Goal: Task Accomplishment & Management: Complete application form

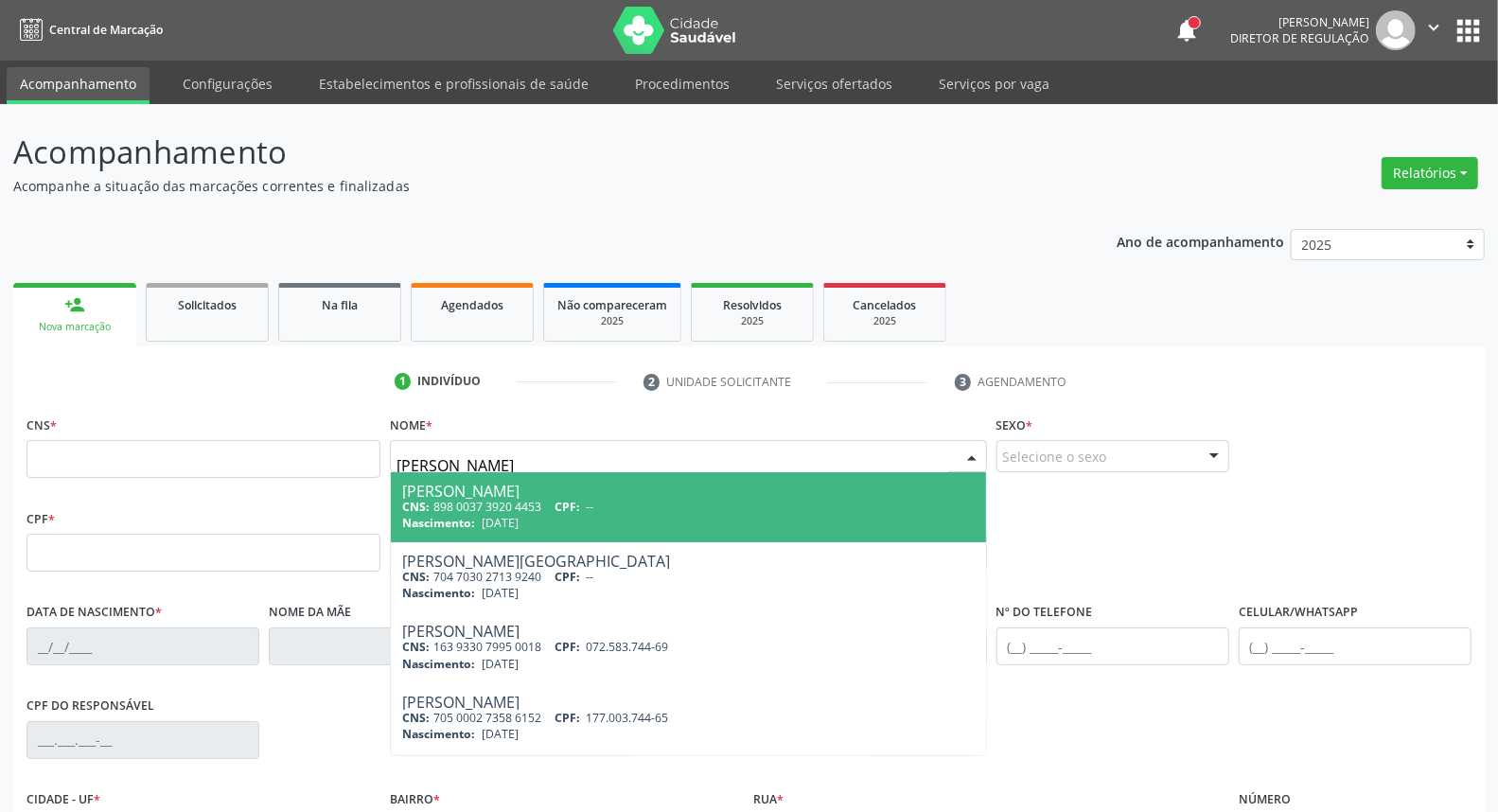
type input "[PERSON_NAME]"
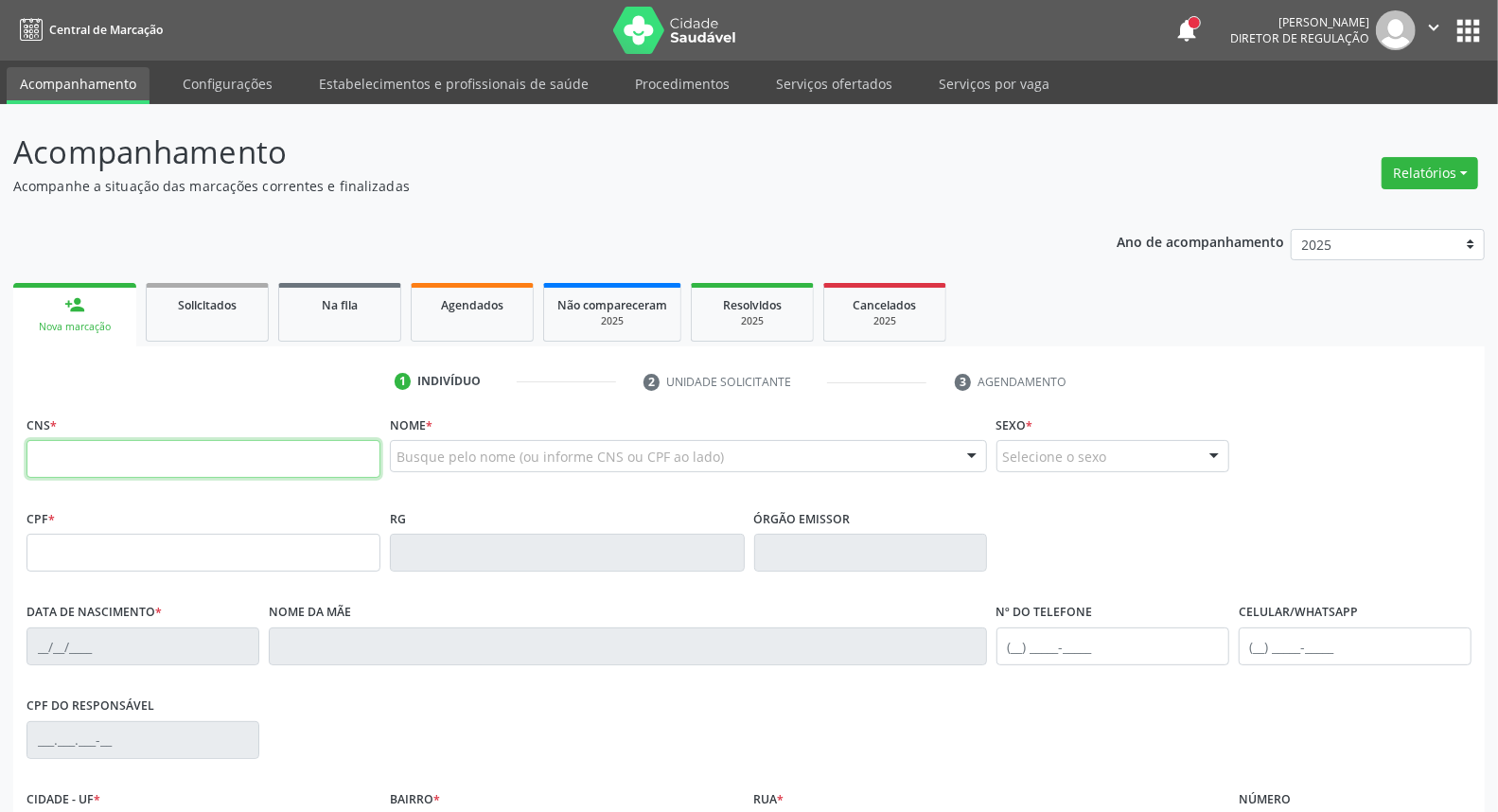
click at [146, 464] on input "text" at bounding box center [203, 458] width 354 height 37
paste input "705 0048 5759 5155"
type input "705 0048 5759 5155"
type input "287.218.238-12"
type input "[DATE]"
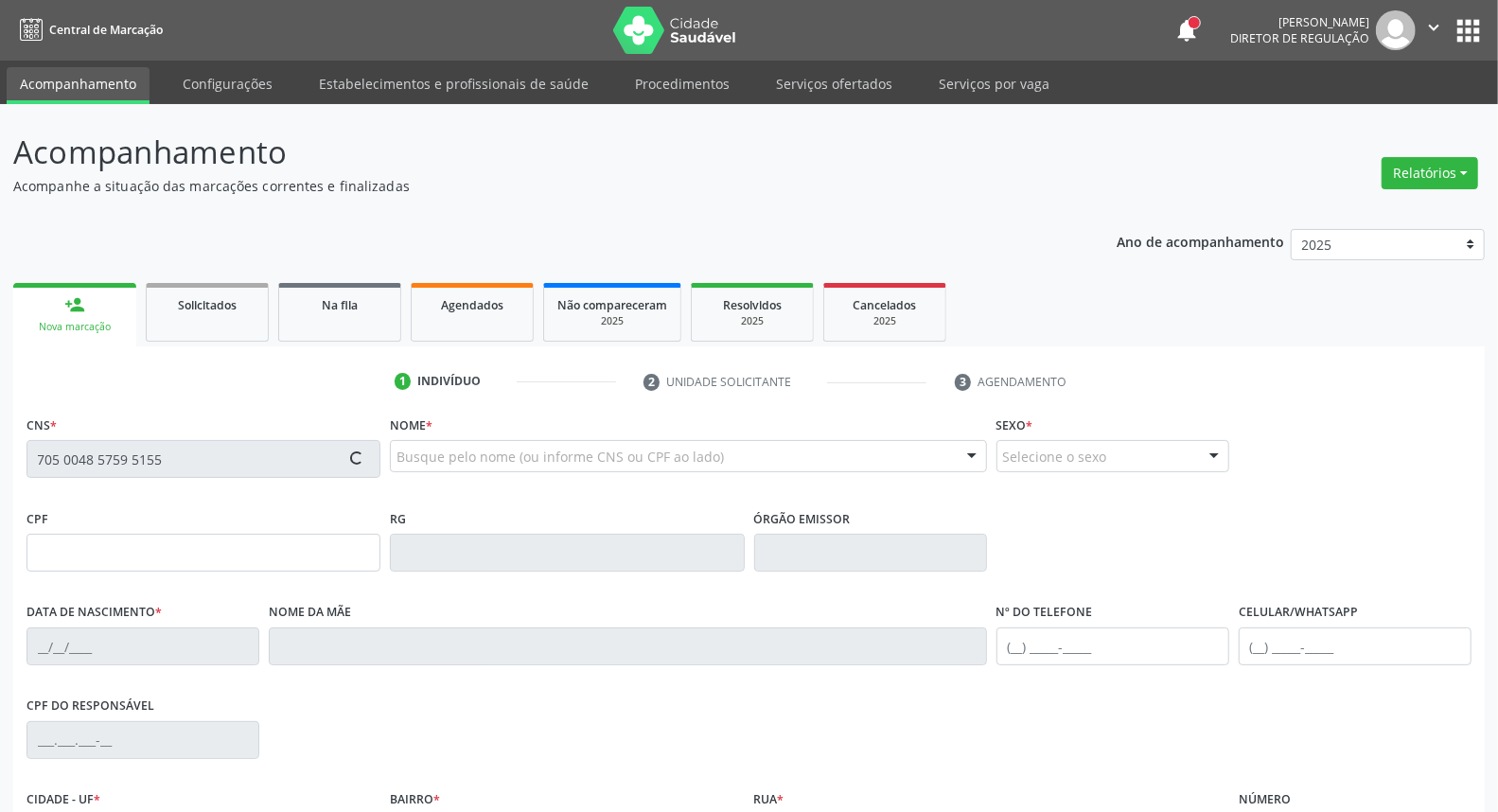
type input "[PERSON_NAME]"
type input "[PHONE_NUMBER]"
type input "132.882.928-66"
type input "S/N"
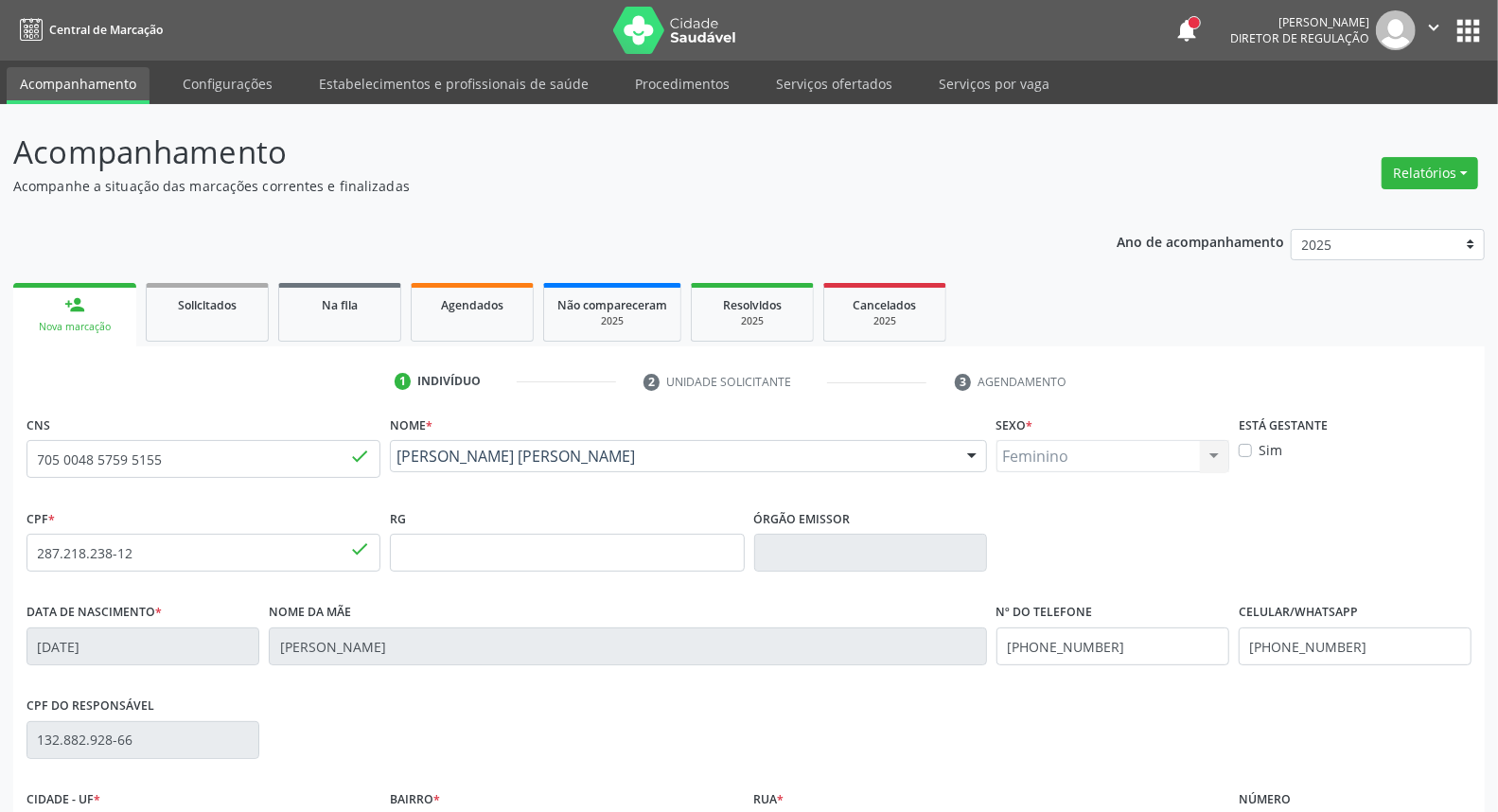
scroll to position [212, 0]
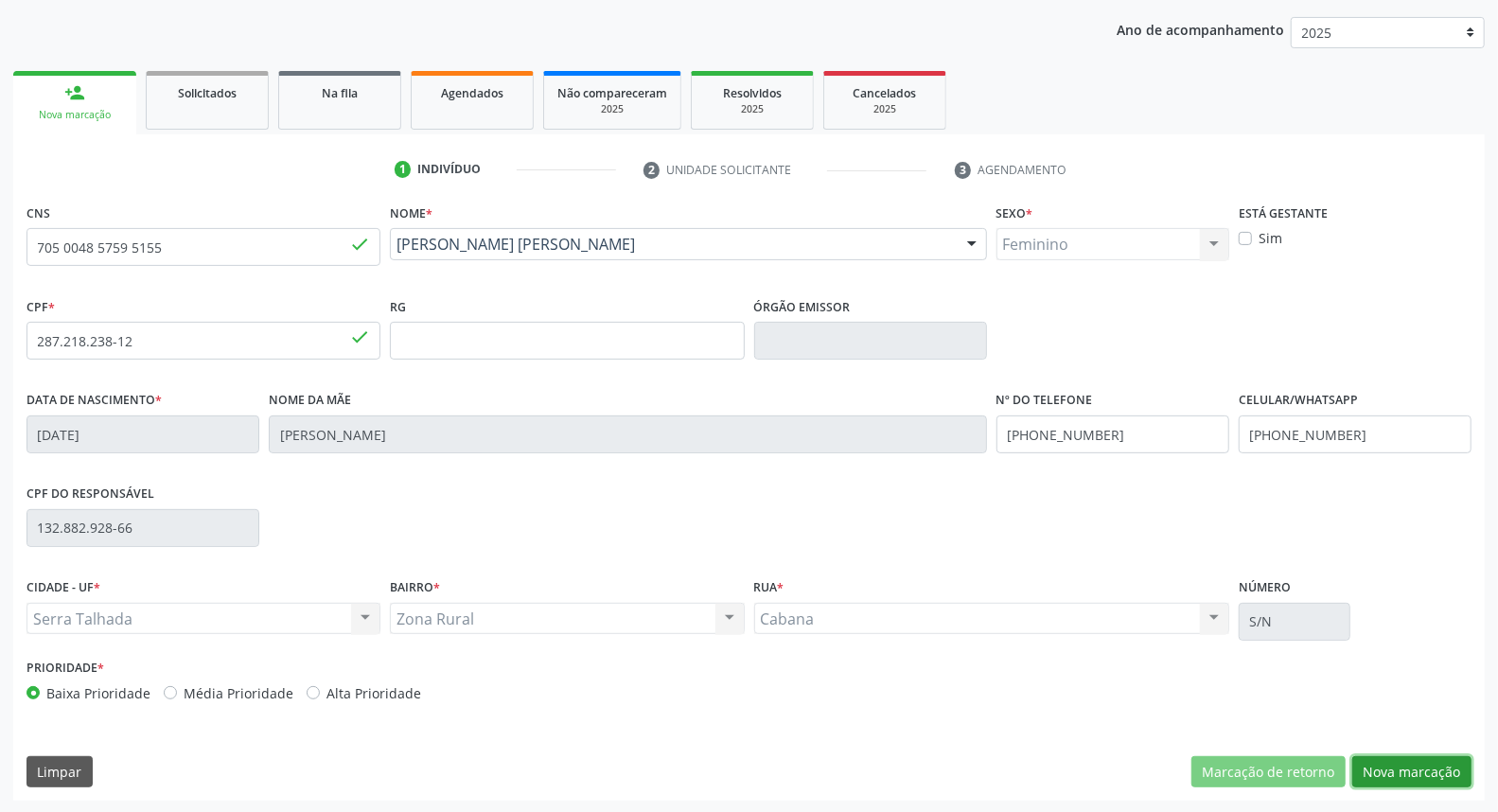
click at [1400, 770] on button "Nova marcação" at bounding box center [1411, 772] width 119 height 33
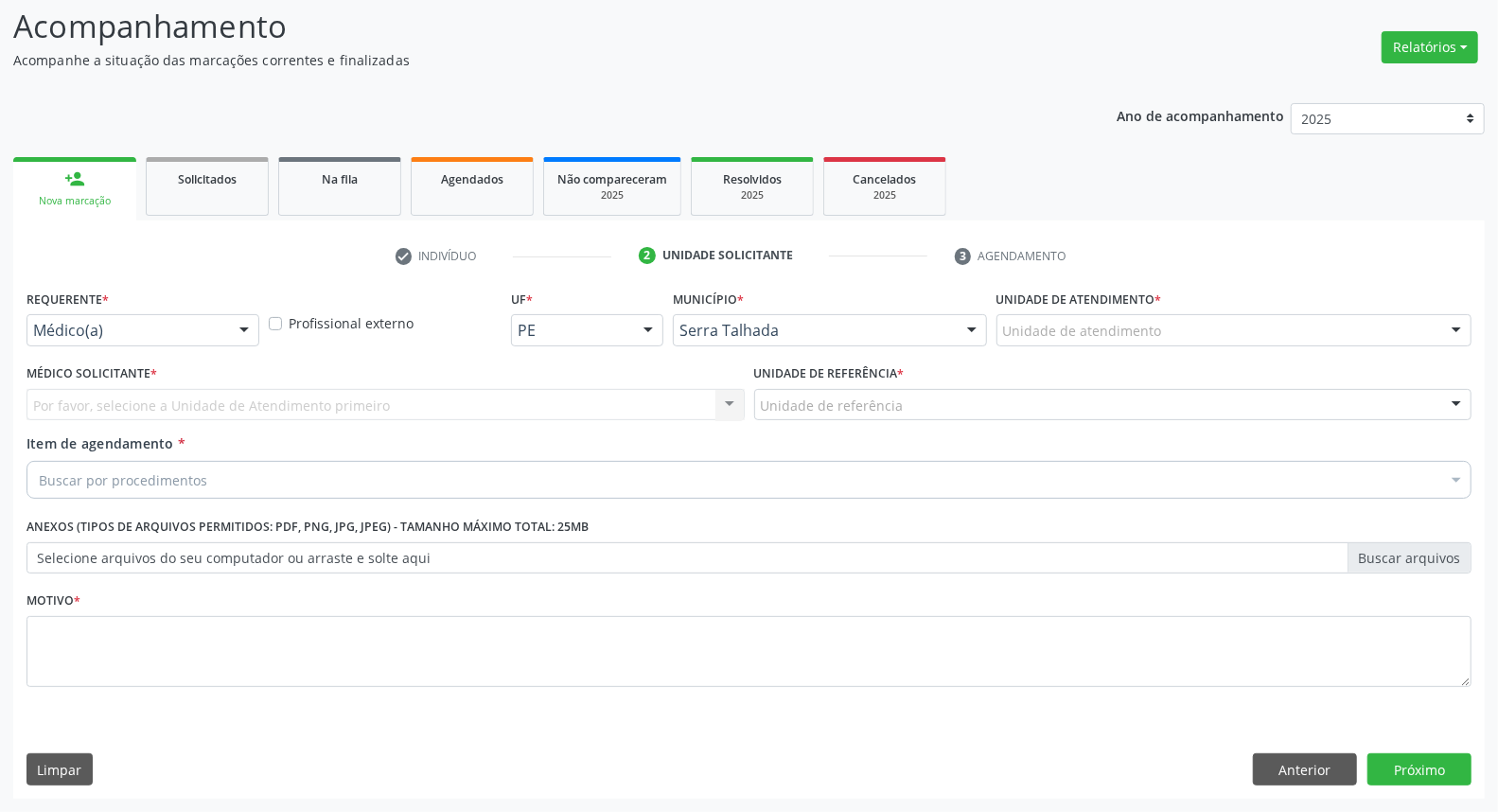
scroll to position [125, 0]
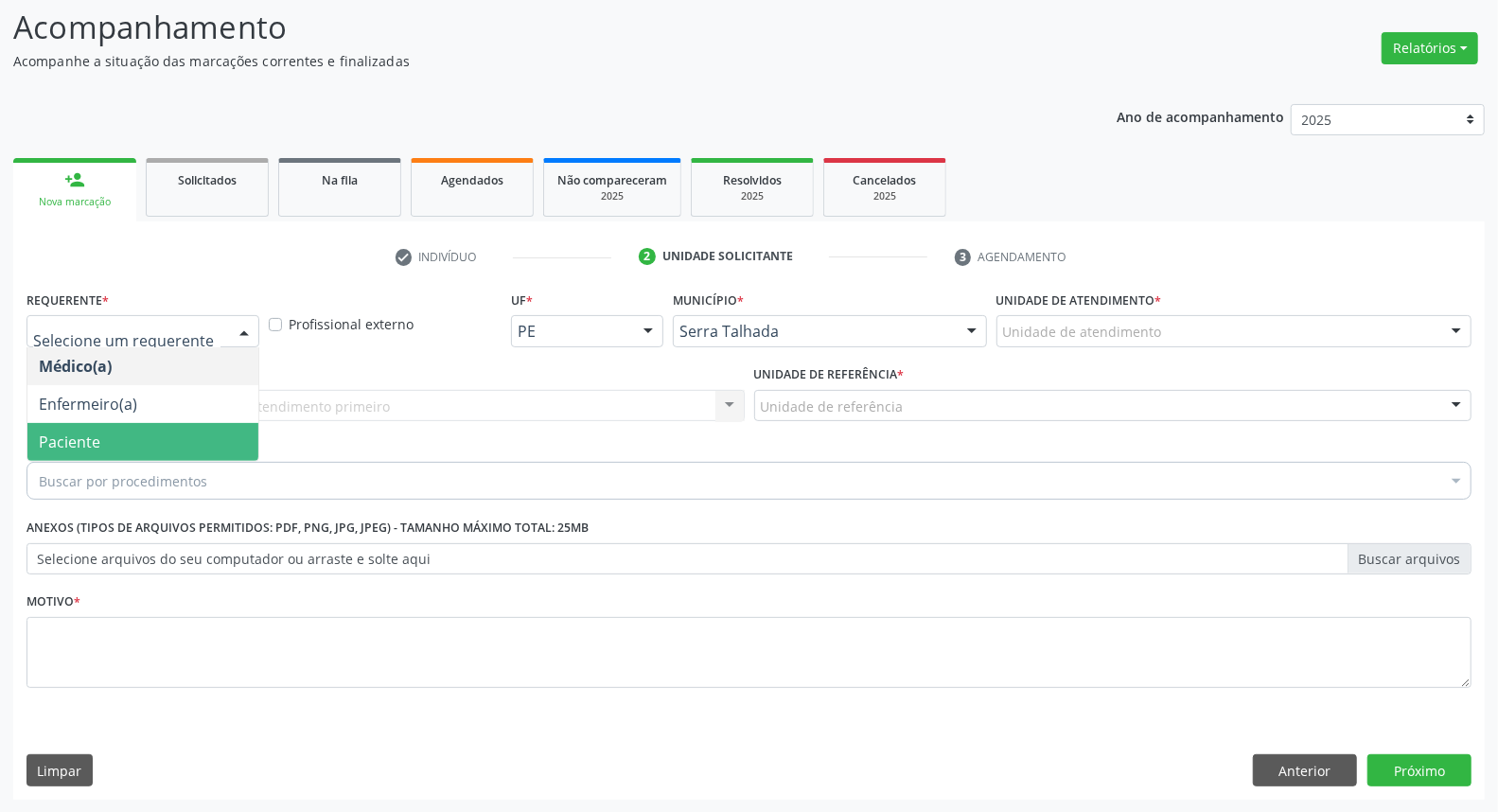
drag, startPoint x: 86, startPoint y: 442, endPoint x: 119, endPoint y: 409, distance: 46.7
click at [86, 440] on span "Paciente" at bounding box center [69, 441] width 61 height 21
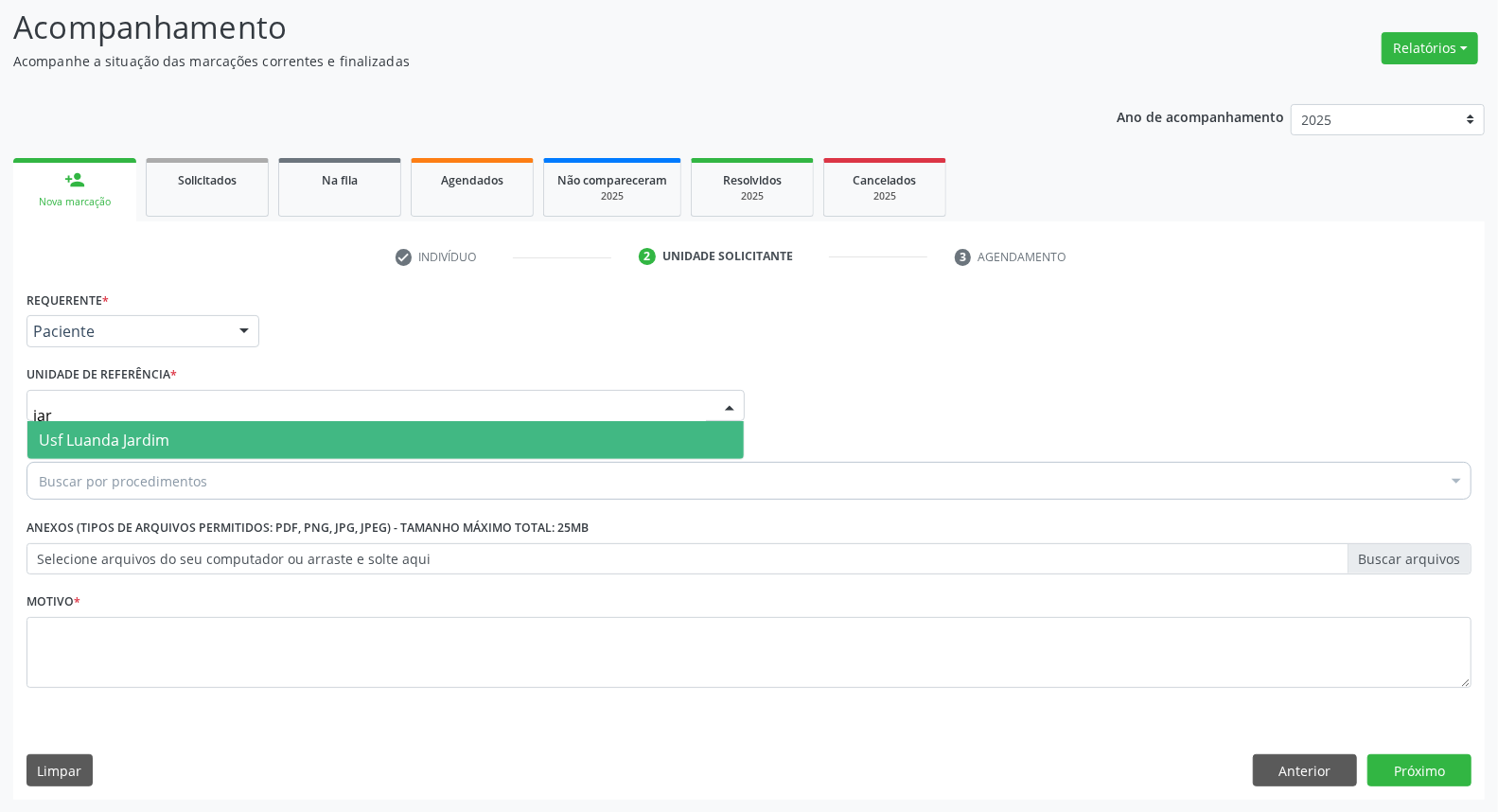
type input "jard"
click at [180, 438] on span "Usf Luanda Jardim" at bounding box center [385, 440] width 716 height 37
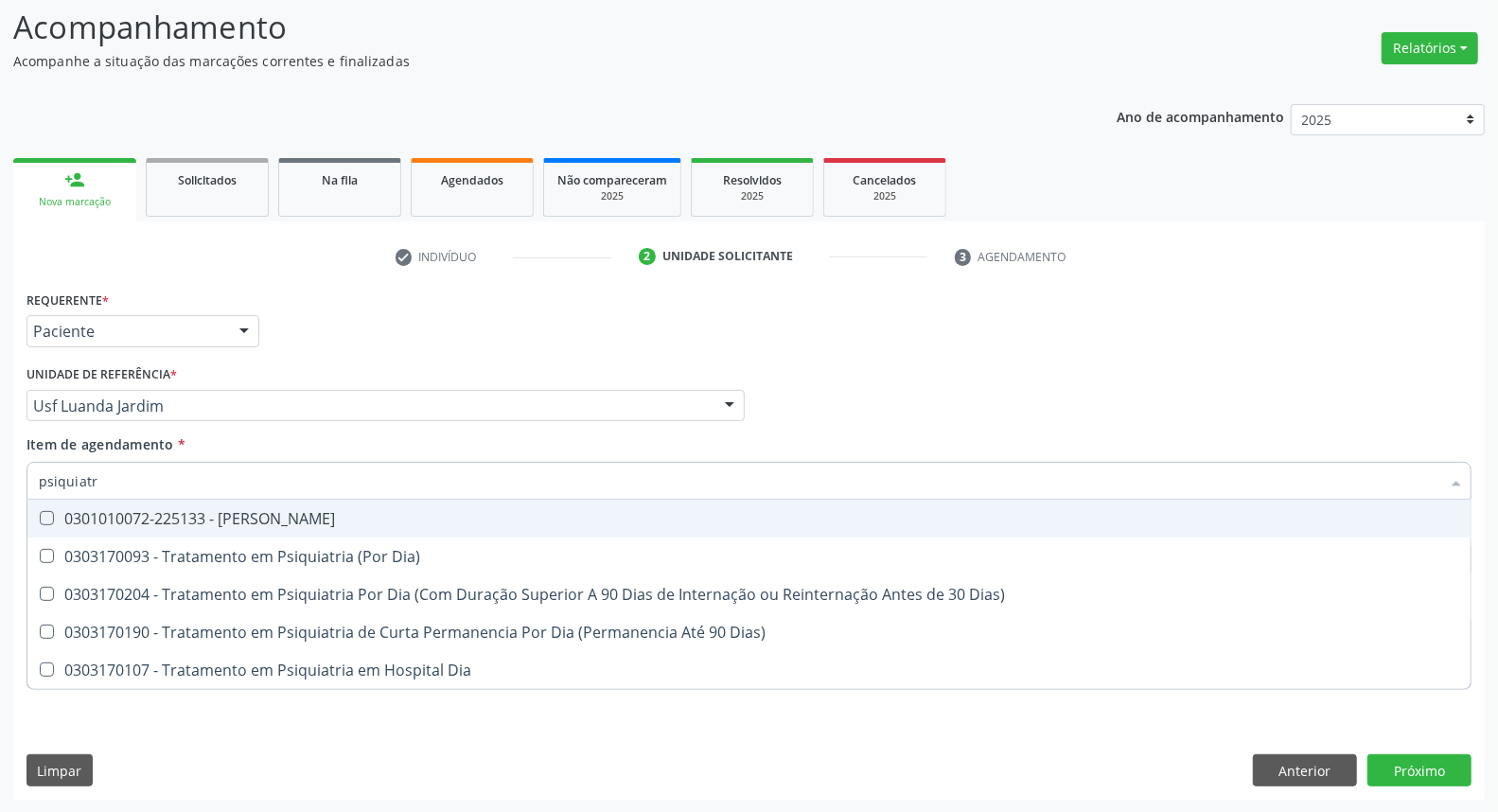
type input "psiquiatra"
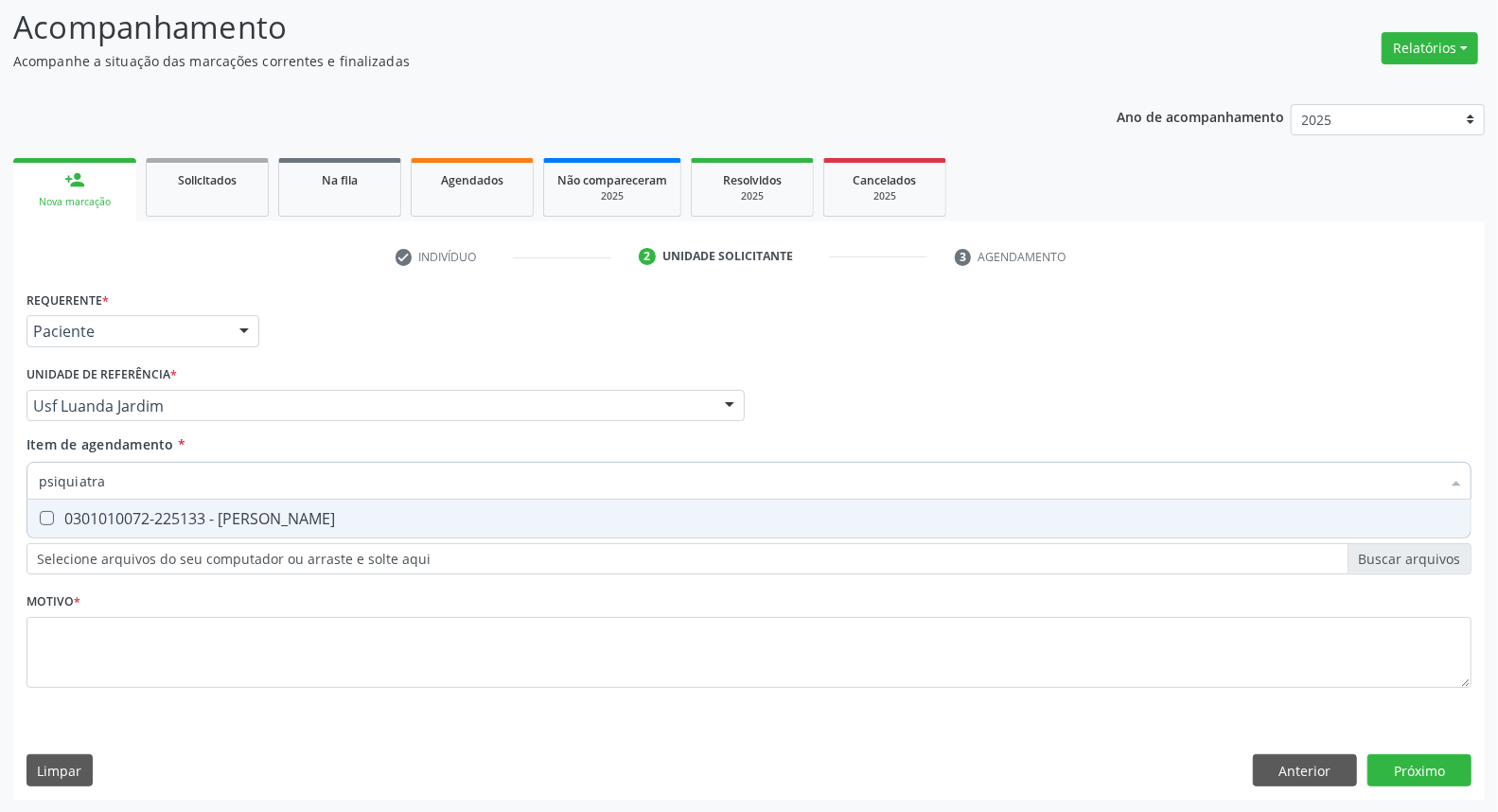
click at [169, 522] on div "0301010072-225133 - [PERSON_NAME]" at bounding box center [748, 517] width 1420 height 15
checkbox Psiquiatra "true"
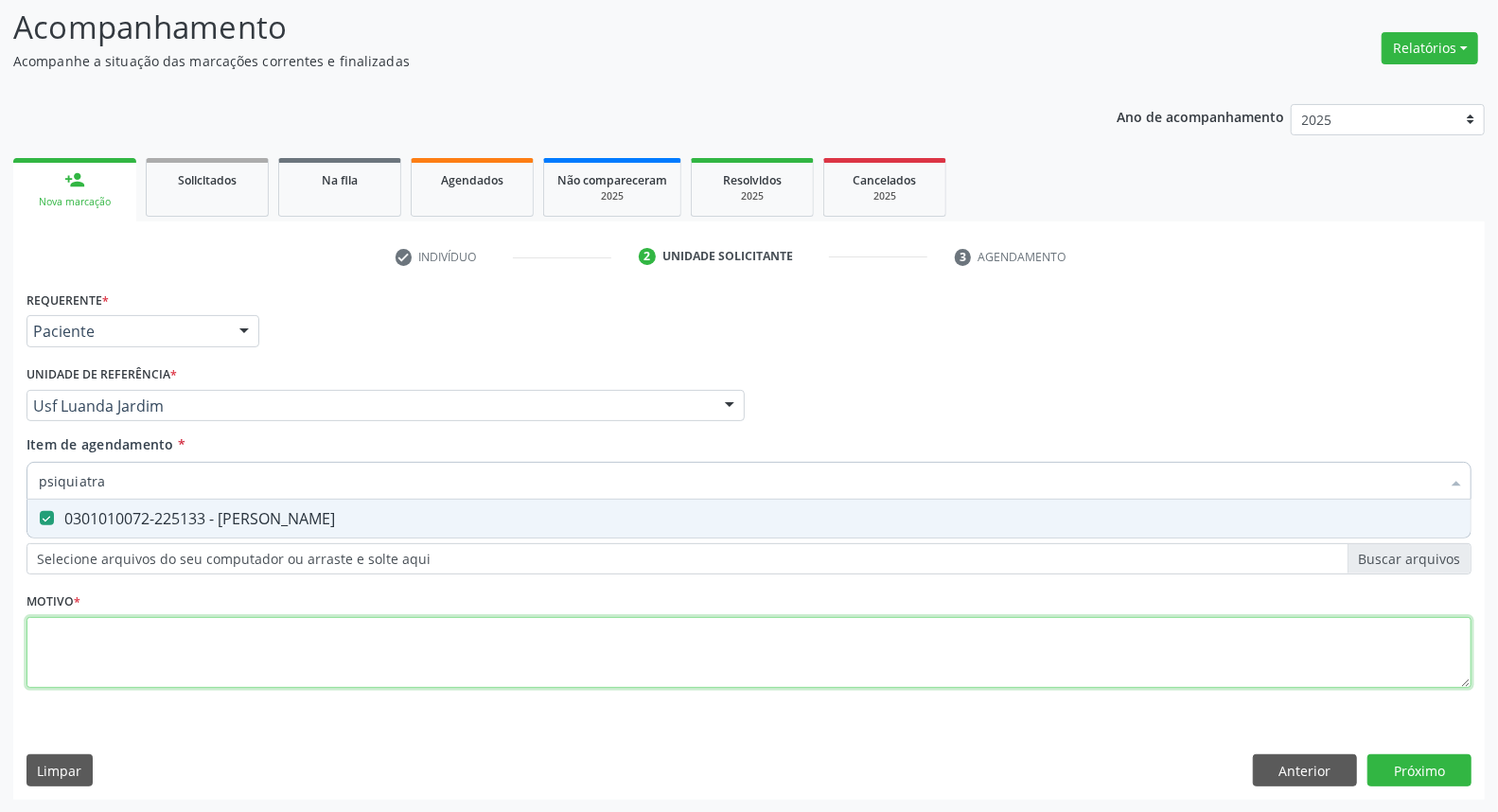
click at [168, 634] on div "Requerente * Paciente Médico(a) Enfermeiro(a) Paciente Nenhum resultado encontr…" at bounding box center [749, 500] width 1445 height 429
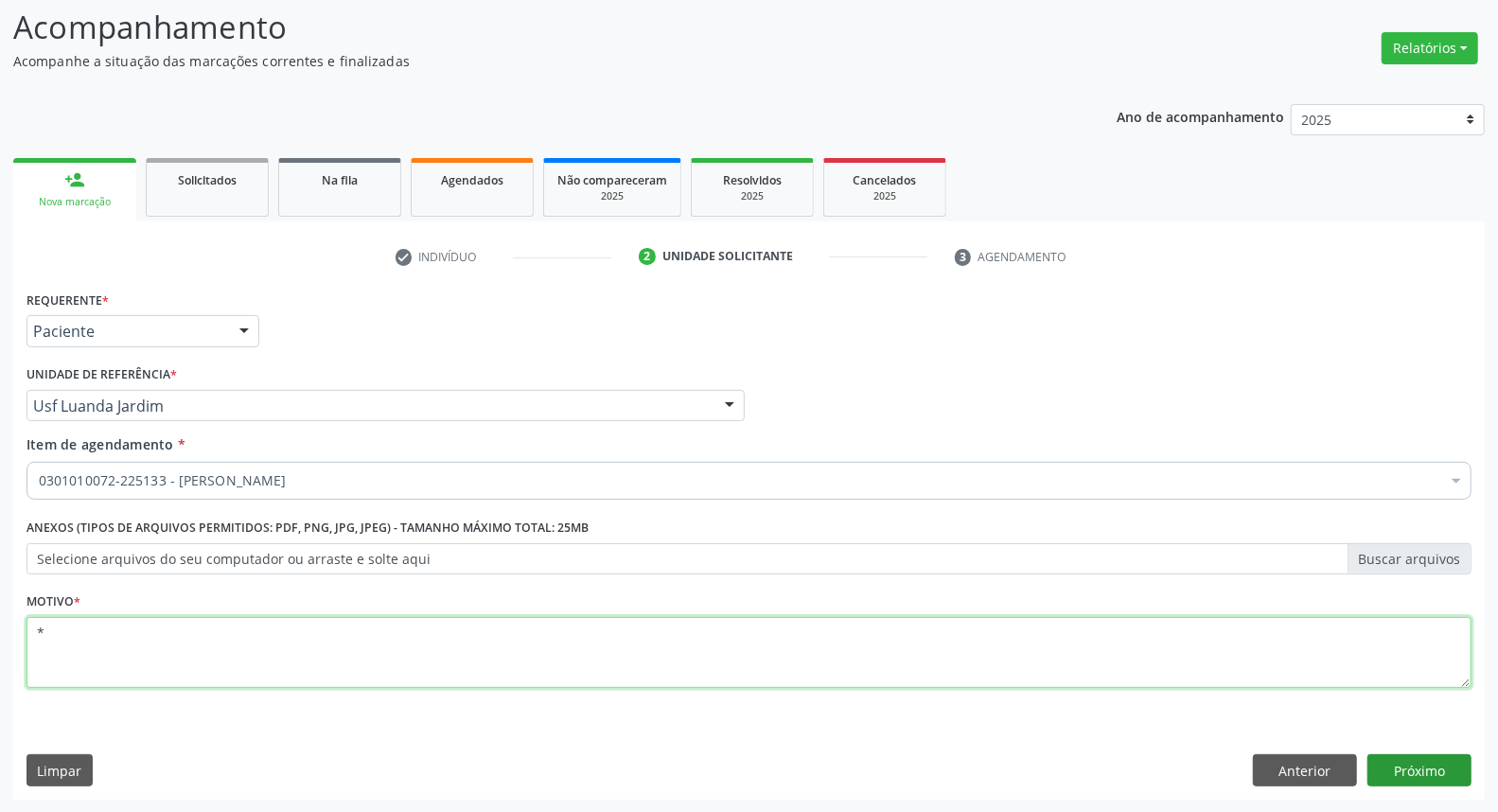
type textarea "*"
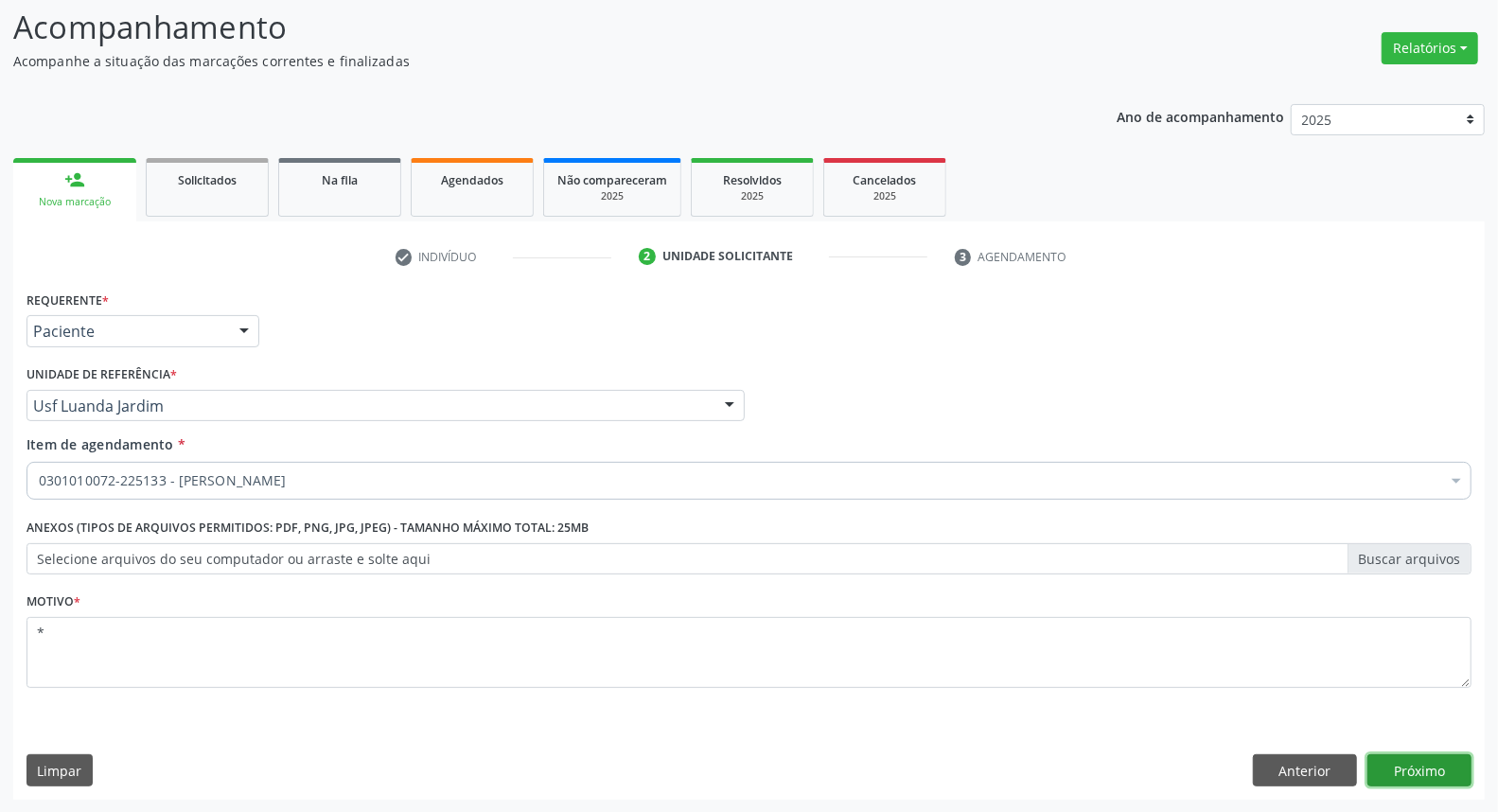
click at [1394, 767] on button "Próximo" at bounding box center [1419, 770] width 104 height 33
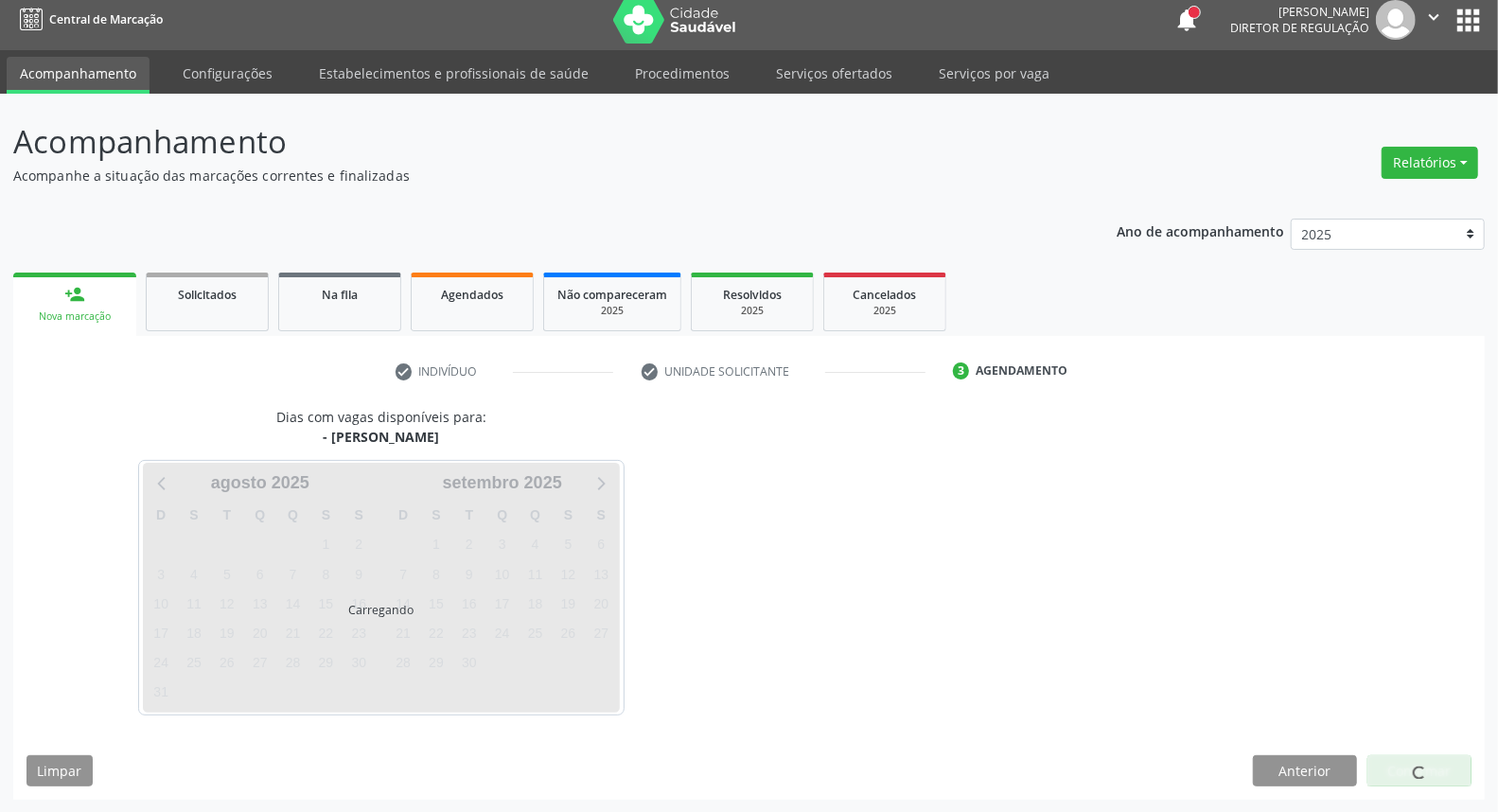
scroll to position [66, 0]
